Goal: Find specific page/section: Find specific page/section

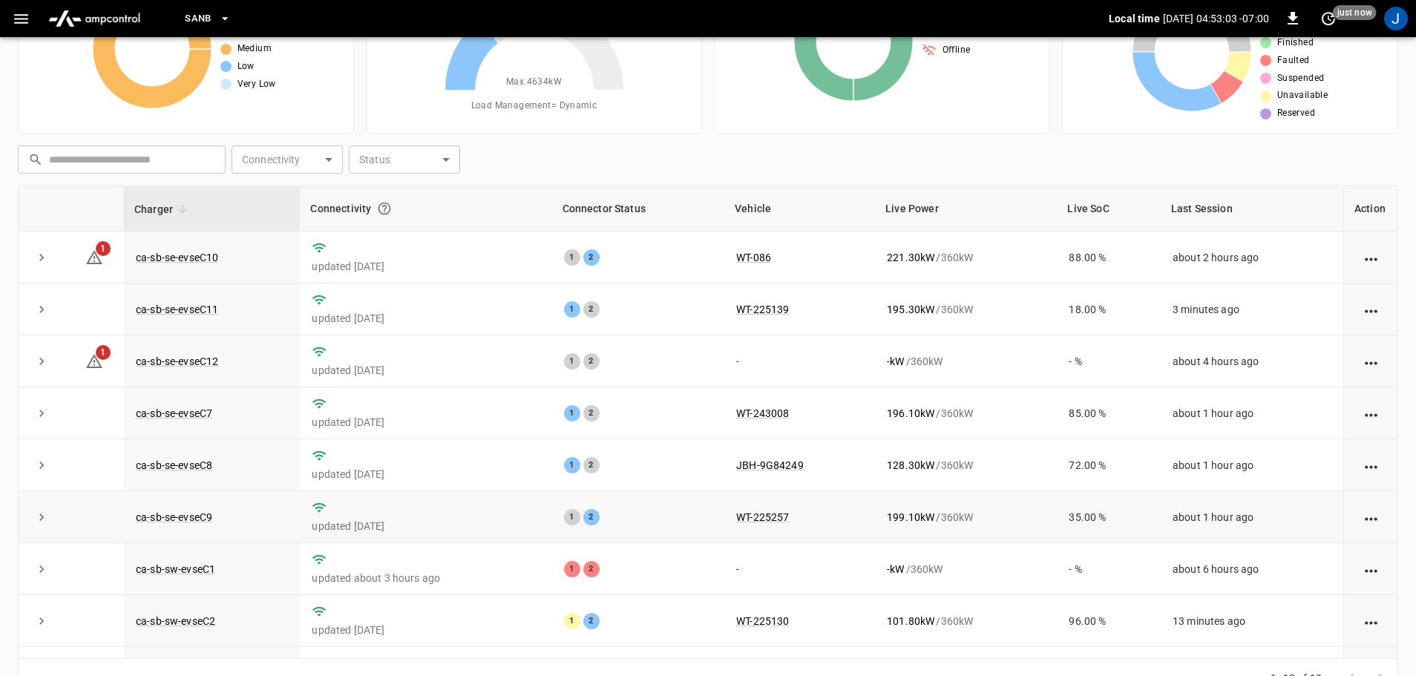
scroll to position [76, 0]
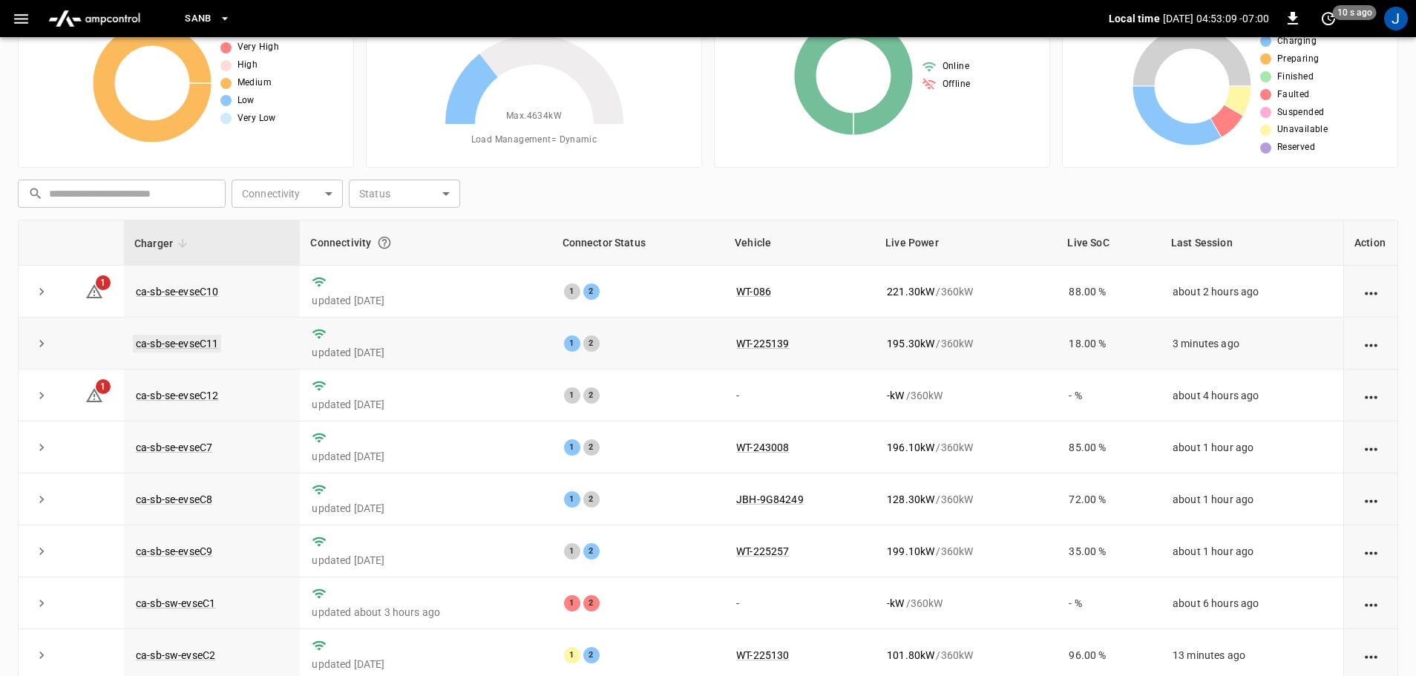
click at [186, 349] on link "ca-sb-se-evseC11" at bounding box center [177, 344] width 88 height 18
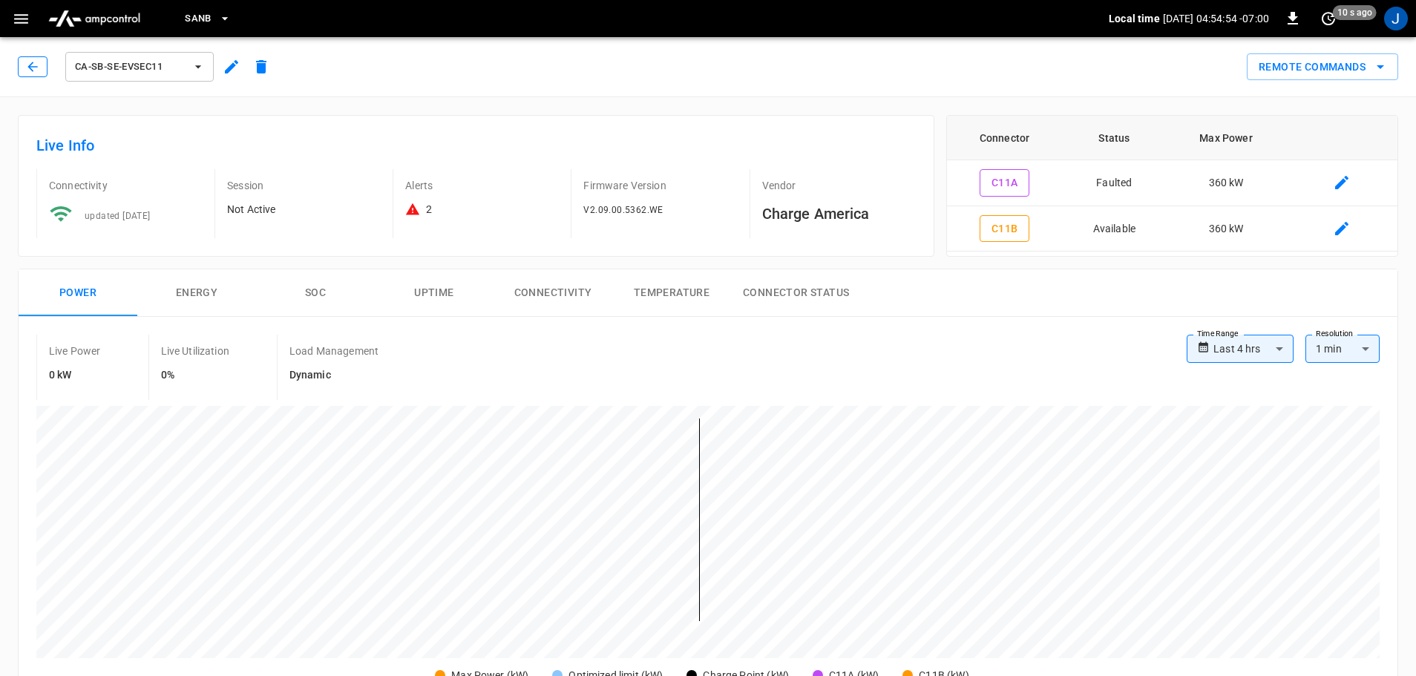
click at [19, 68] on button "button" at bounding box center [33, 66] width 30 height 21
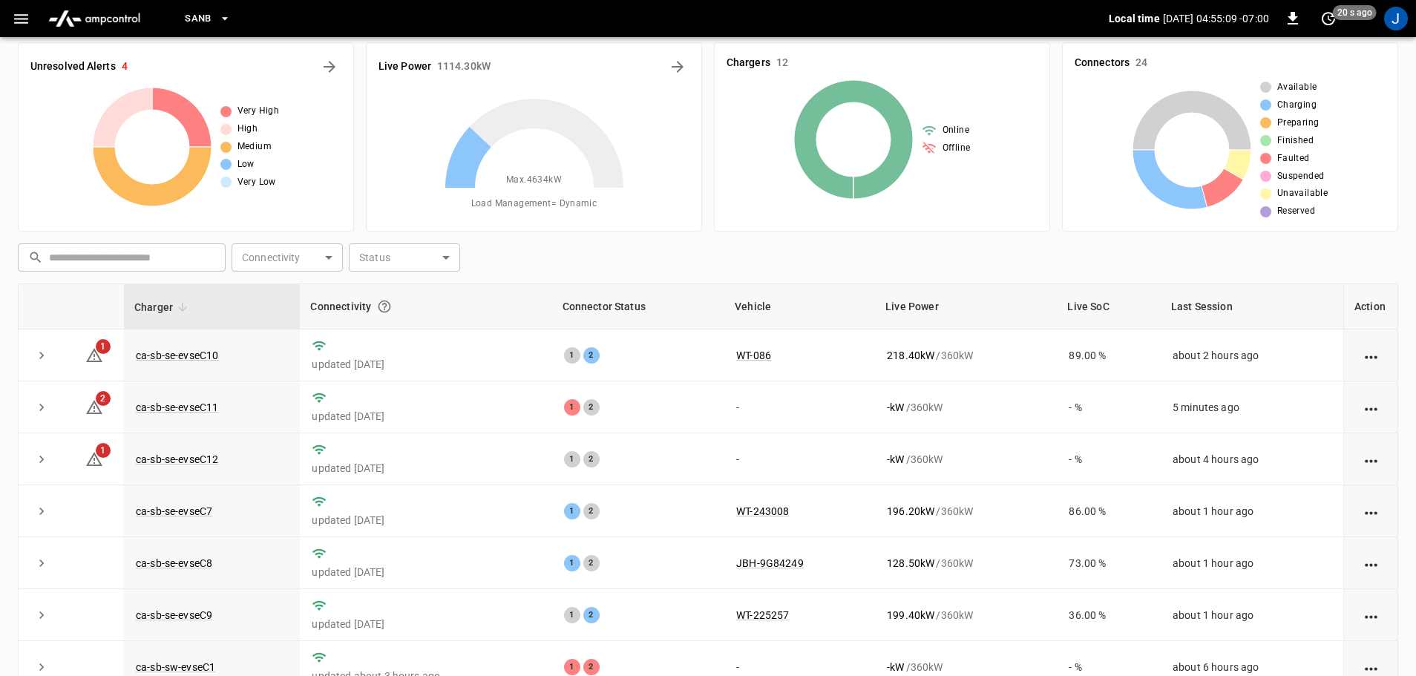
scroll to position [2, 0]
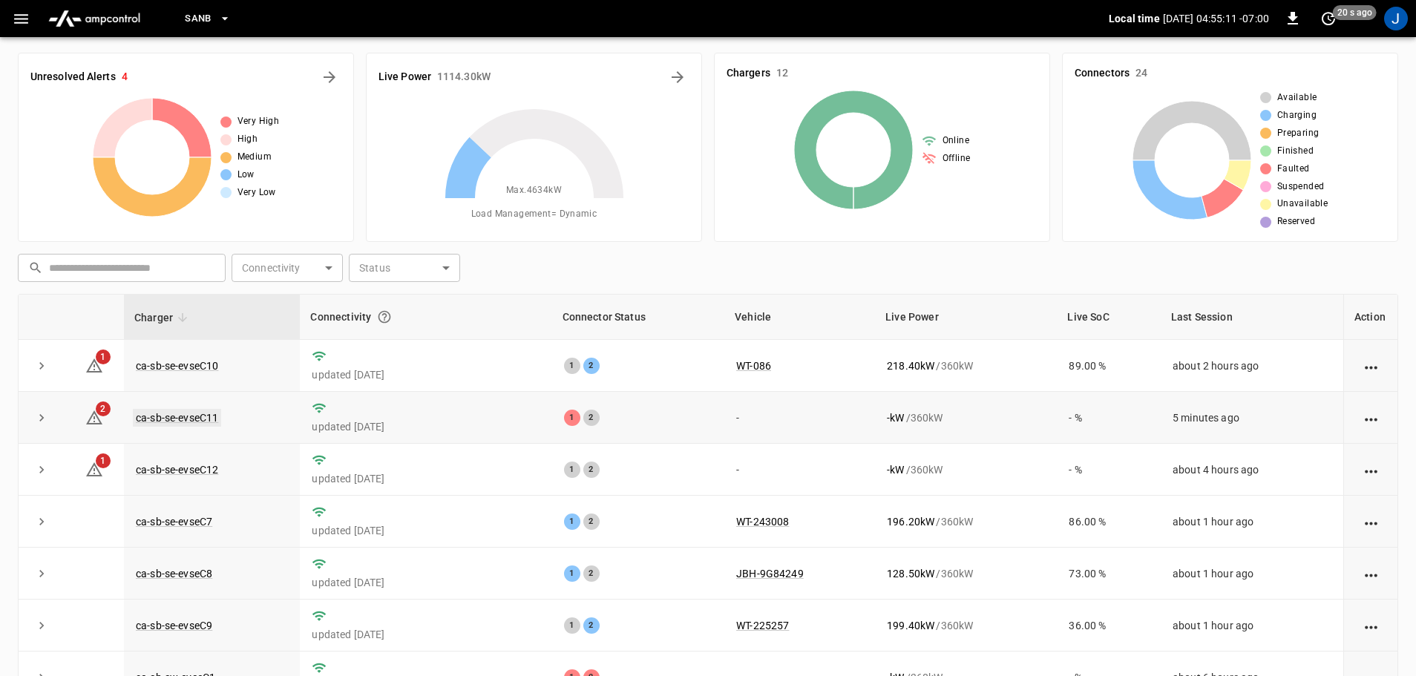
click at [174, 418] on link "ca-sb-se-evseC11" at bounding box center [177, 418] width 88 height 18
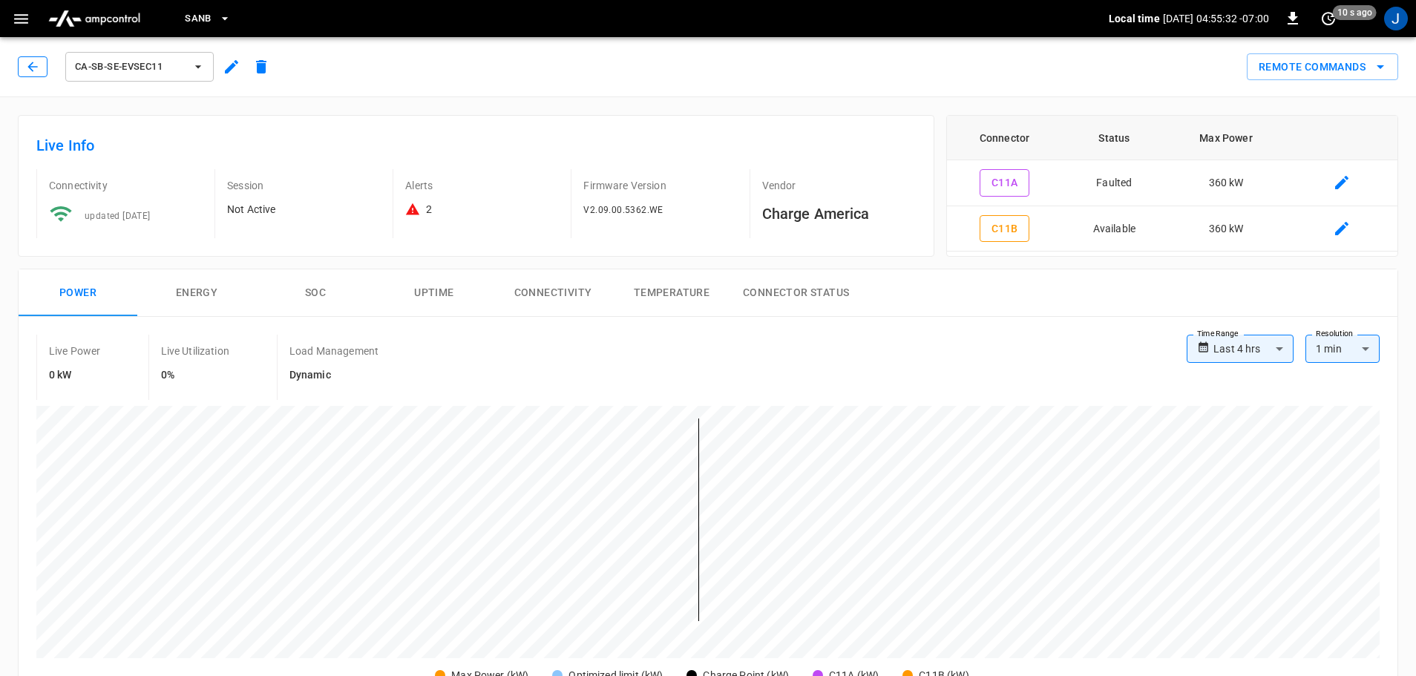
click at [41, 62] on button "button" at bounding box center [33, 66] width 30 height 21
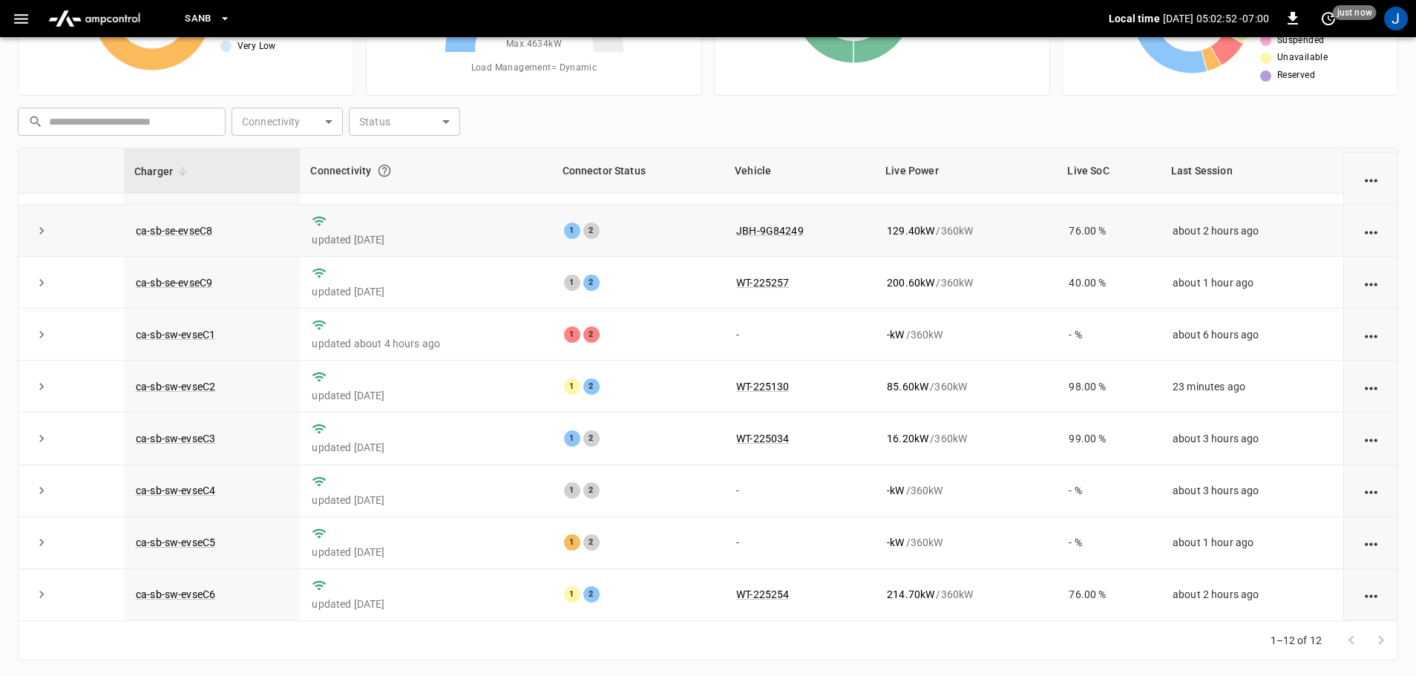
scroll to position [151, 0]
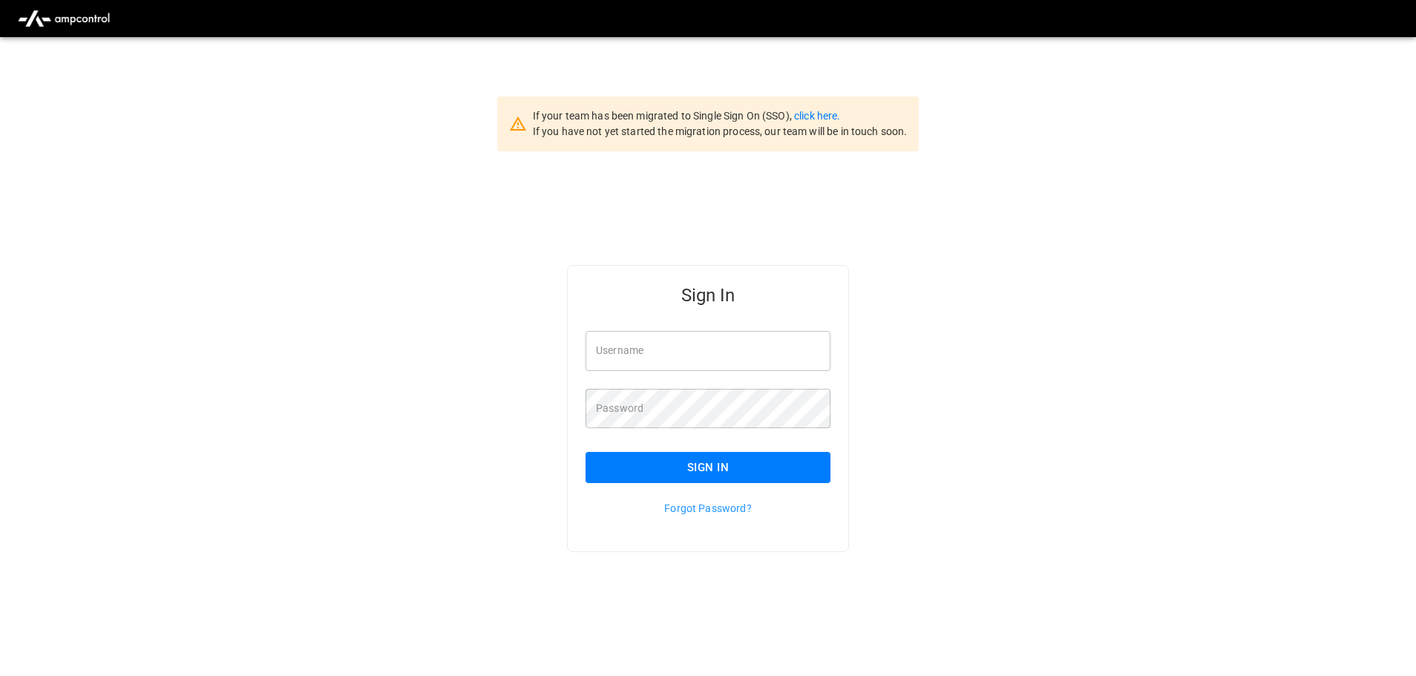
type input "**********"
click at [691, 355] on input "**********" at bounding box center [707, 350] width 245 height 39
click at [690, 470] on button "Sign In" at bounding box center [707, 467] width 245 height 31
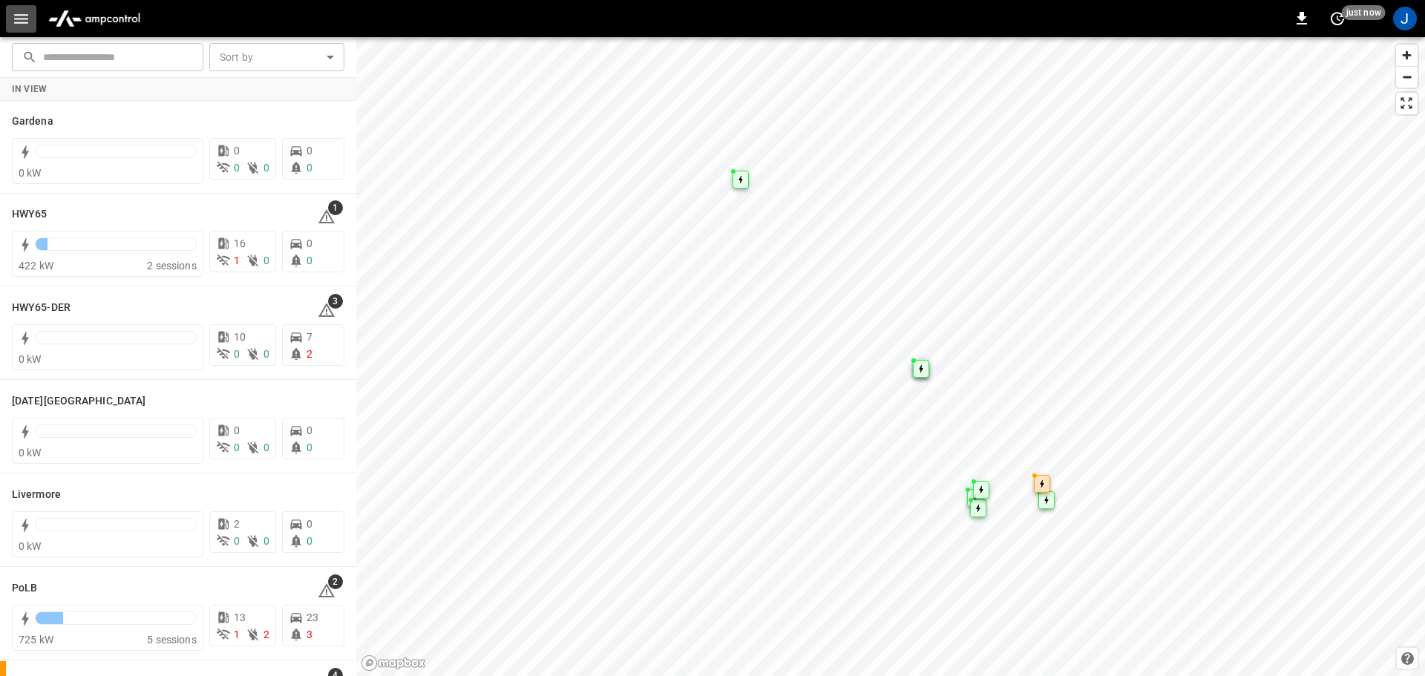
click at [21, 17] on icon "button" at bounding box center [21, 19] width 19 height 19
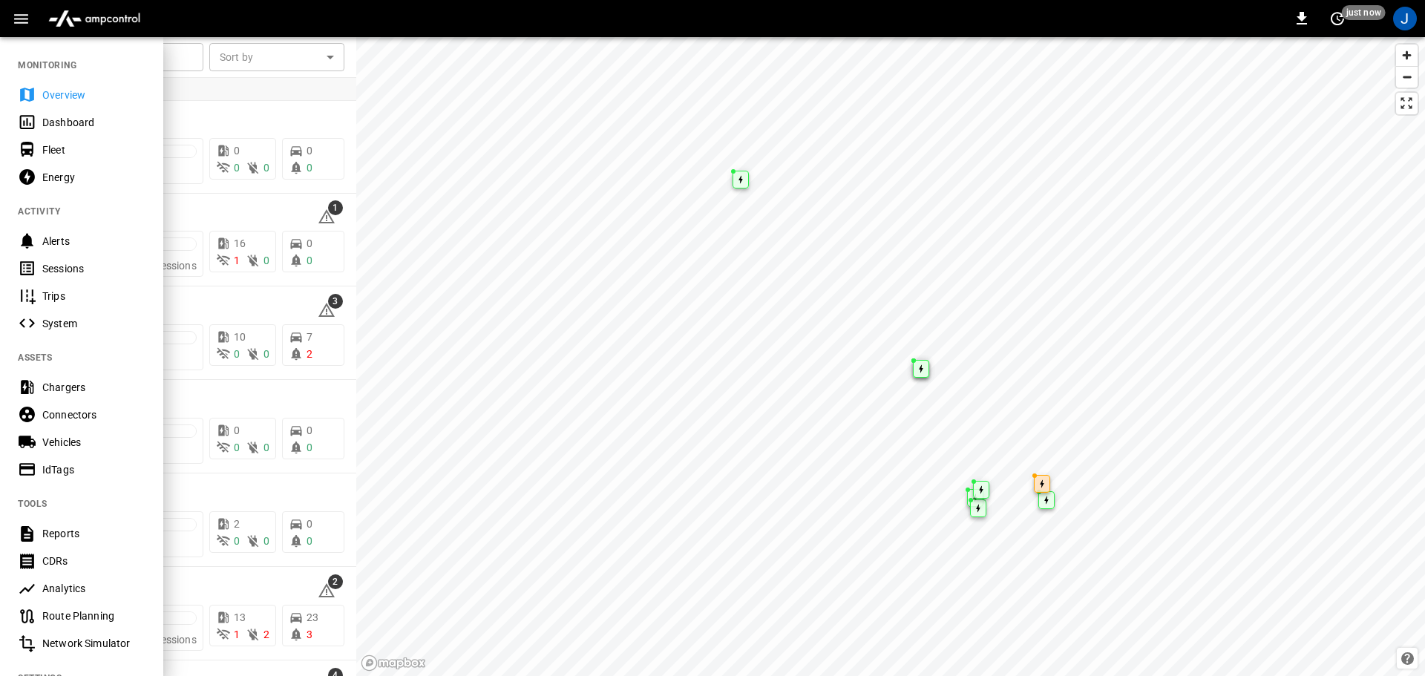
click at [73, 122] on div "Dashboard" at bounding box center [93, 122] width 103 height 15
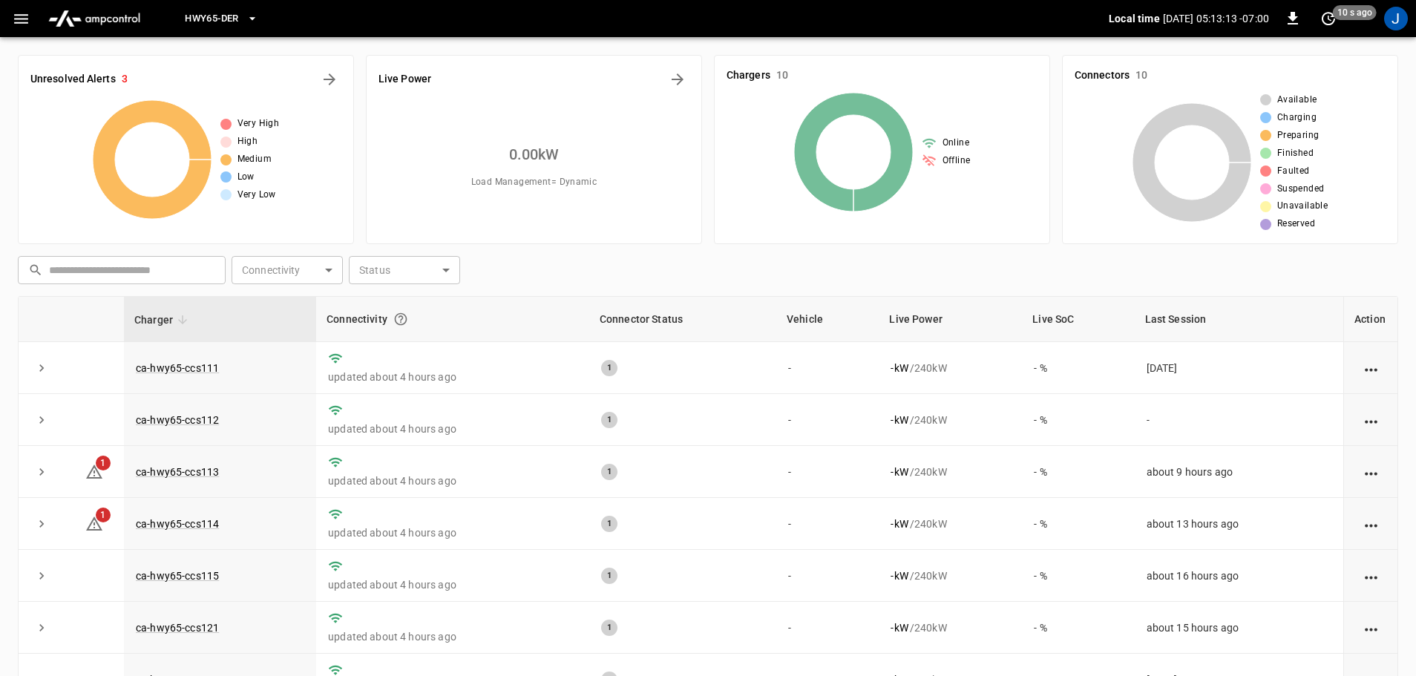
click at [251, 19] on icon "button" at bounding box center [252, 18] width 15 height 15
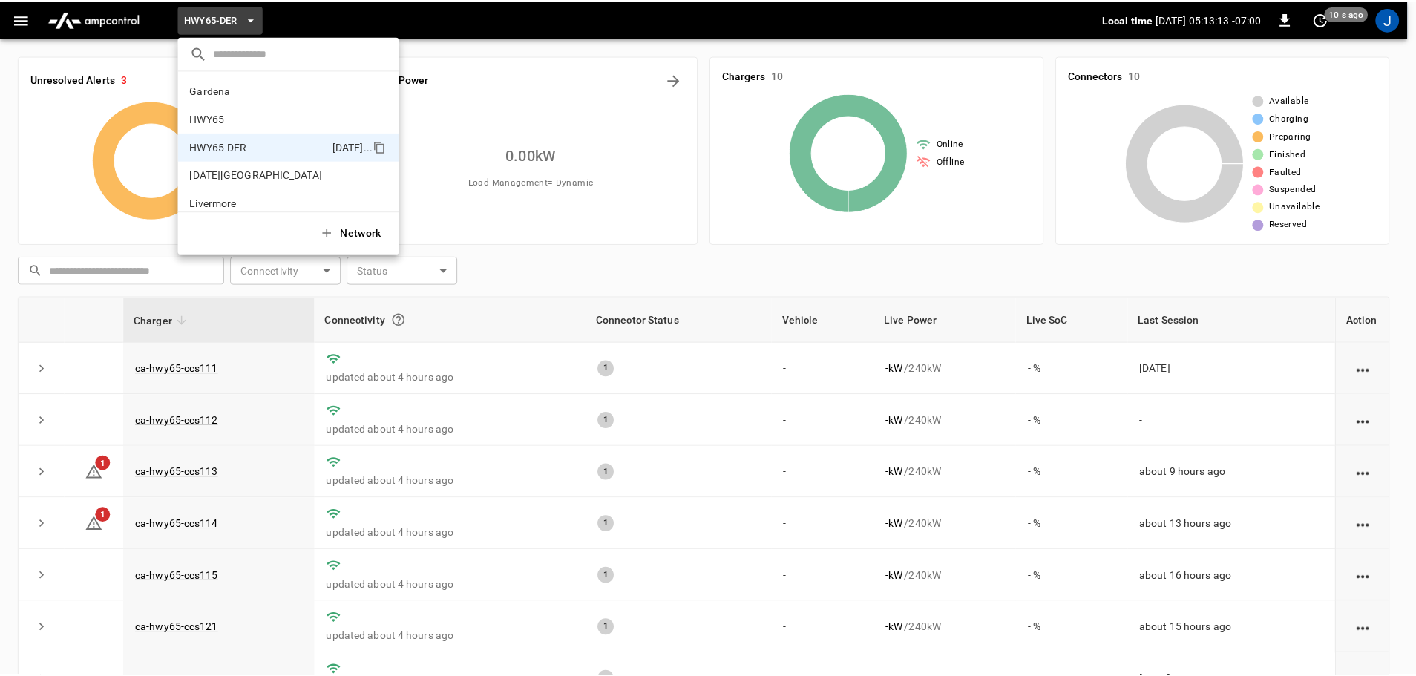
scroll to position [52, 0]
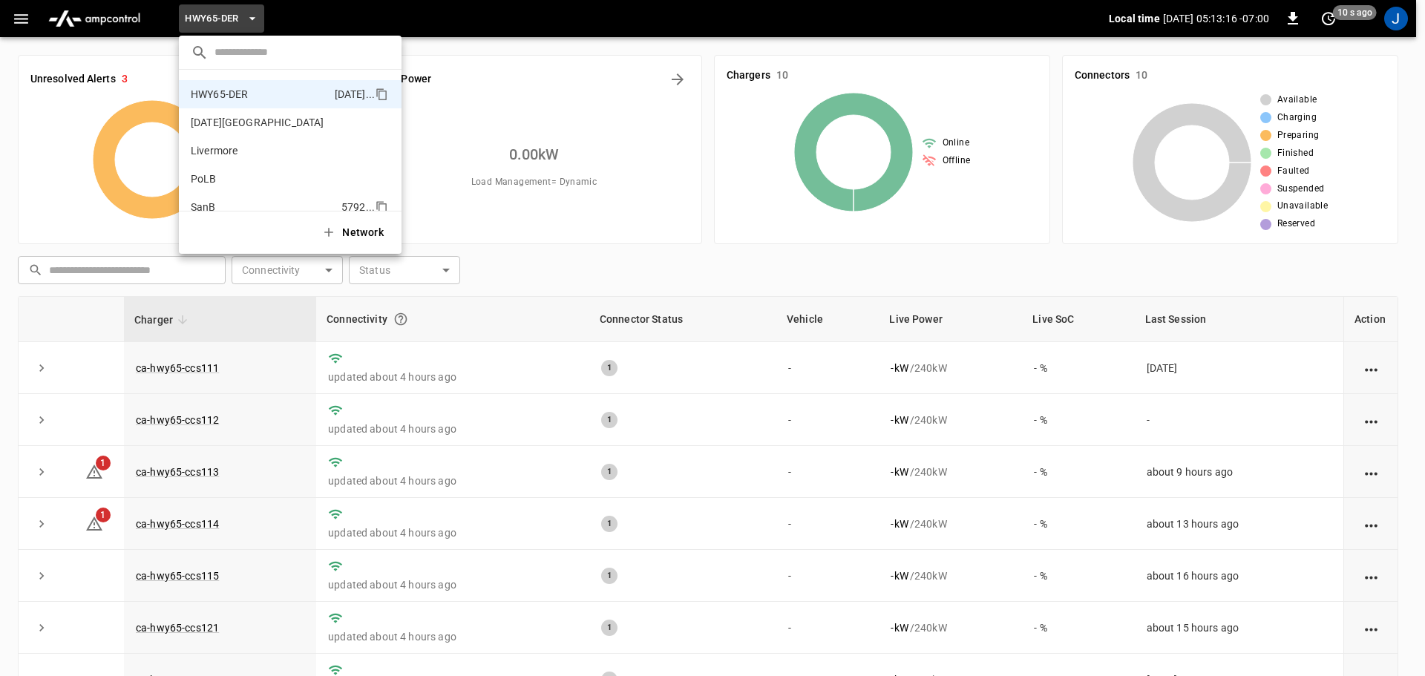
click at [201, 203] on p "SanB" at bounding box center [263, 207] width 145 height 15
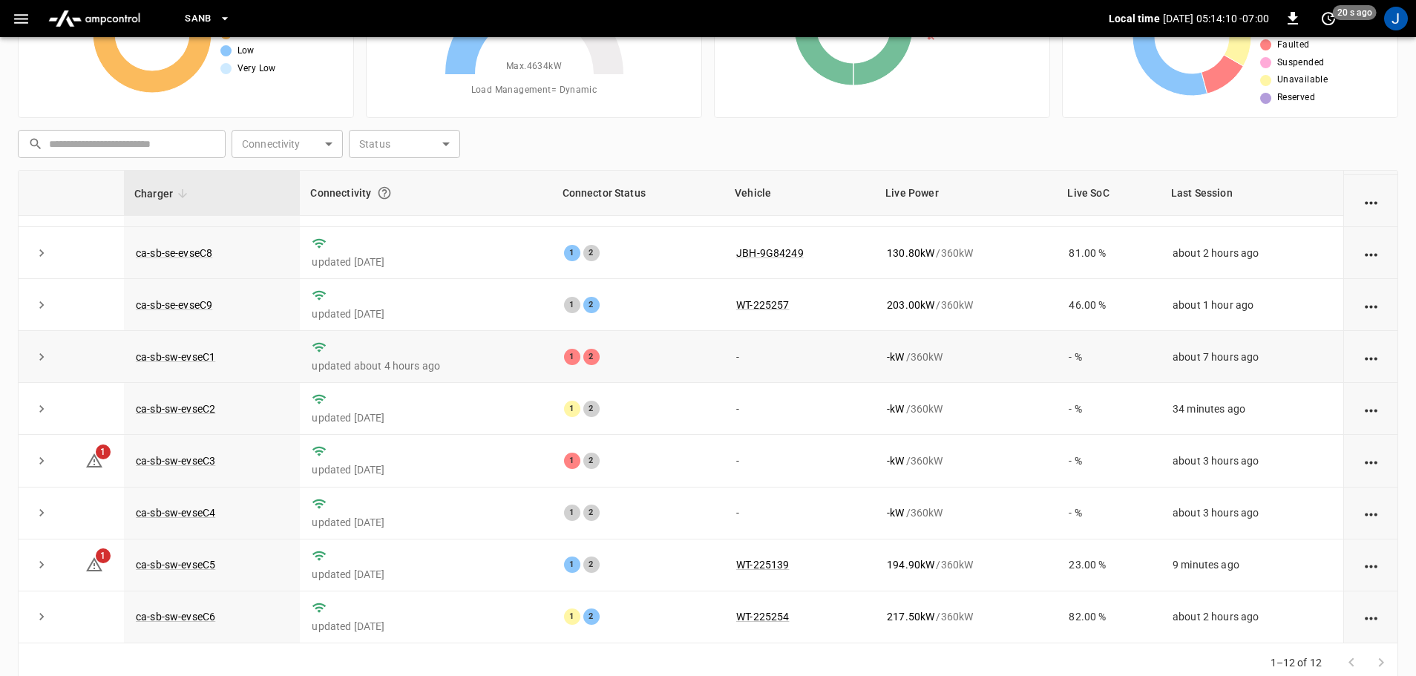
scroll to position [151, 0]
